Goal: Task Accomplishment & Management: Use online tool/utility

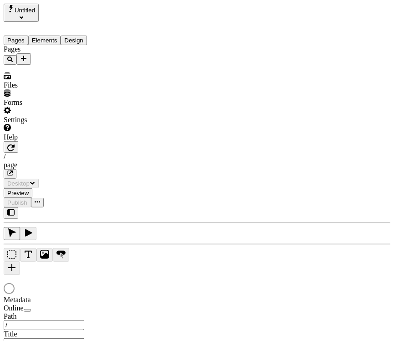
type input "/page"
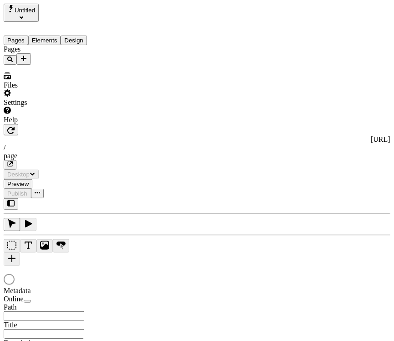
type input "/page"
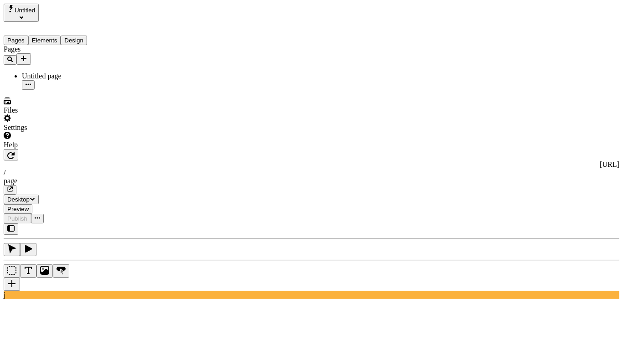
type input "asdjflkasdjfl"
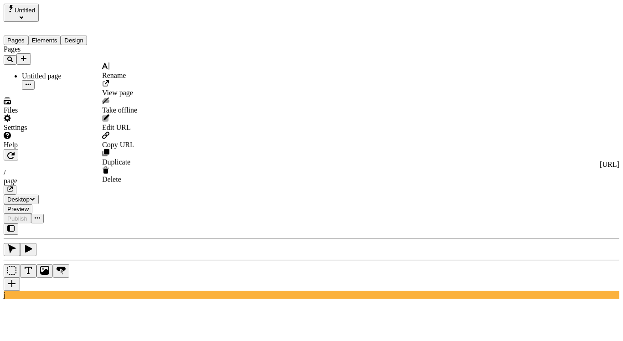
click at [31, 82] on icon "button" at bounding box center [28, 84] width 5 height 5
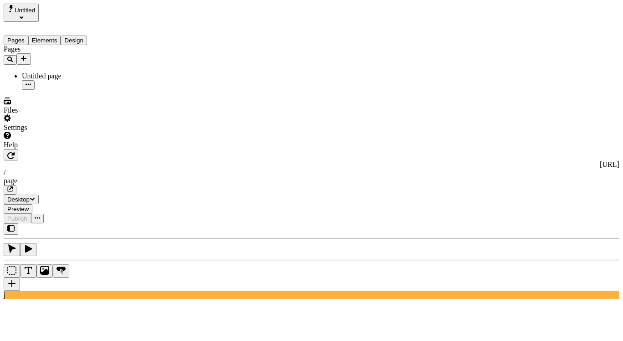
type input "/page"
type input "l"
type textarea "jkl"
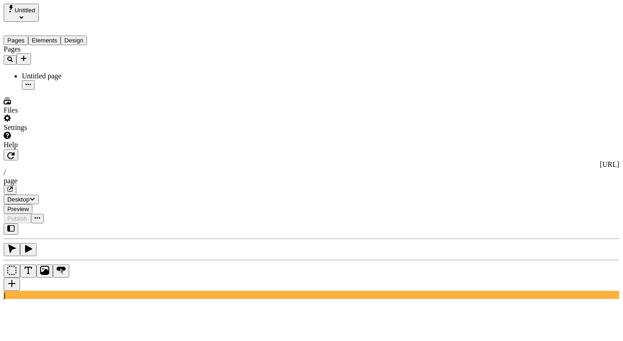
type input "asdf"
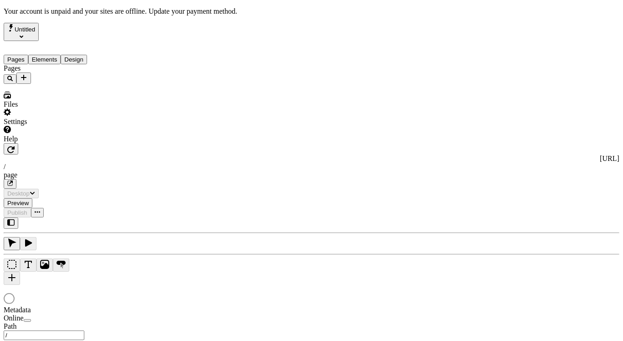
type input "/page"
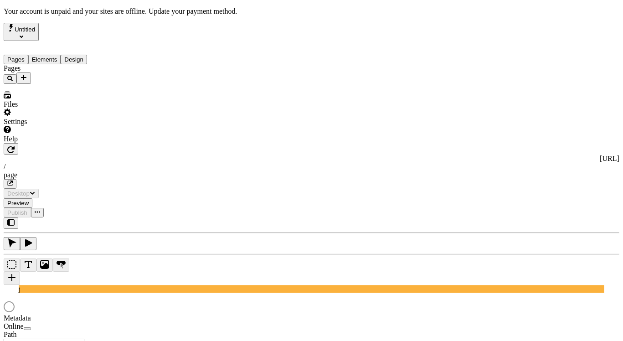
type input "/page"
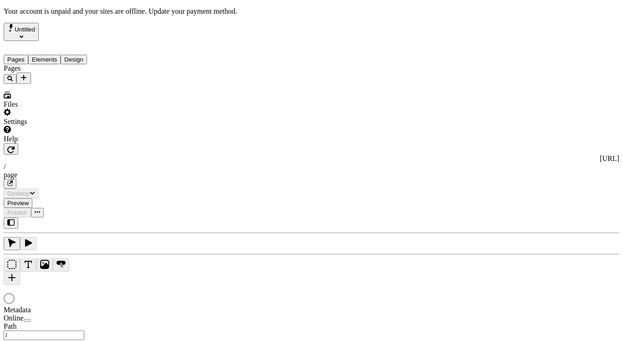
type input "/page"
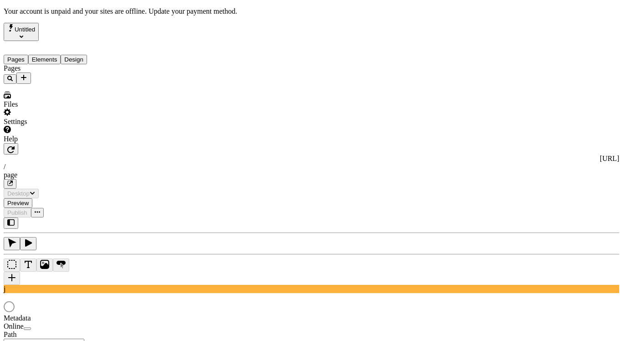
type input "/page"
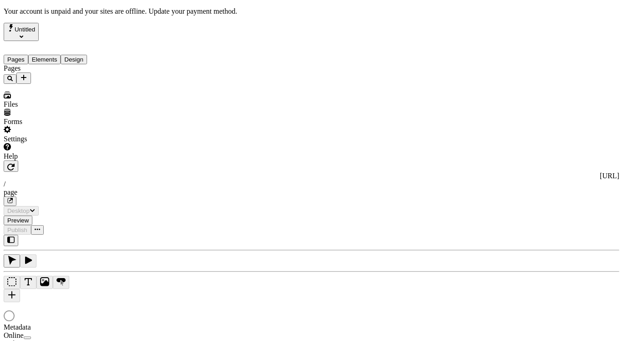
type input "/page"
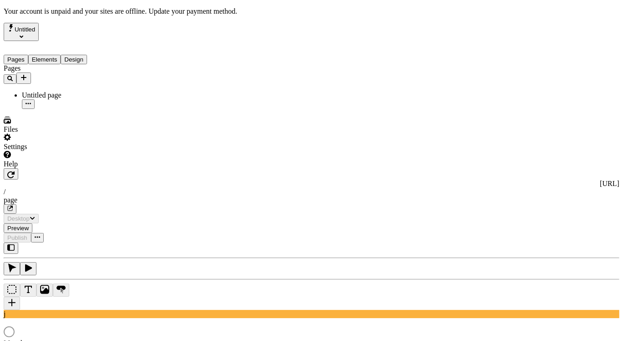
type input "/page"
